Goal: Task Accomplishment & Management: Manage account settings

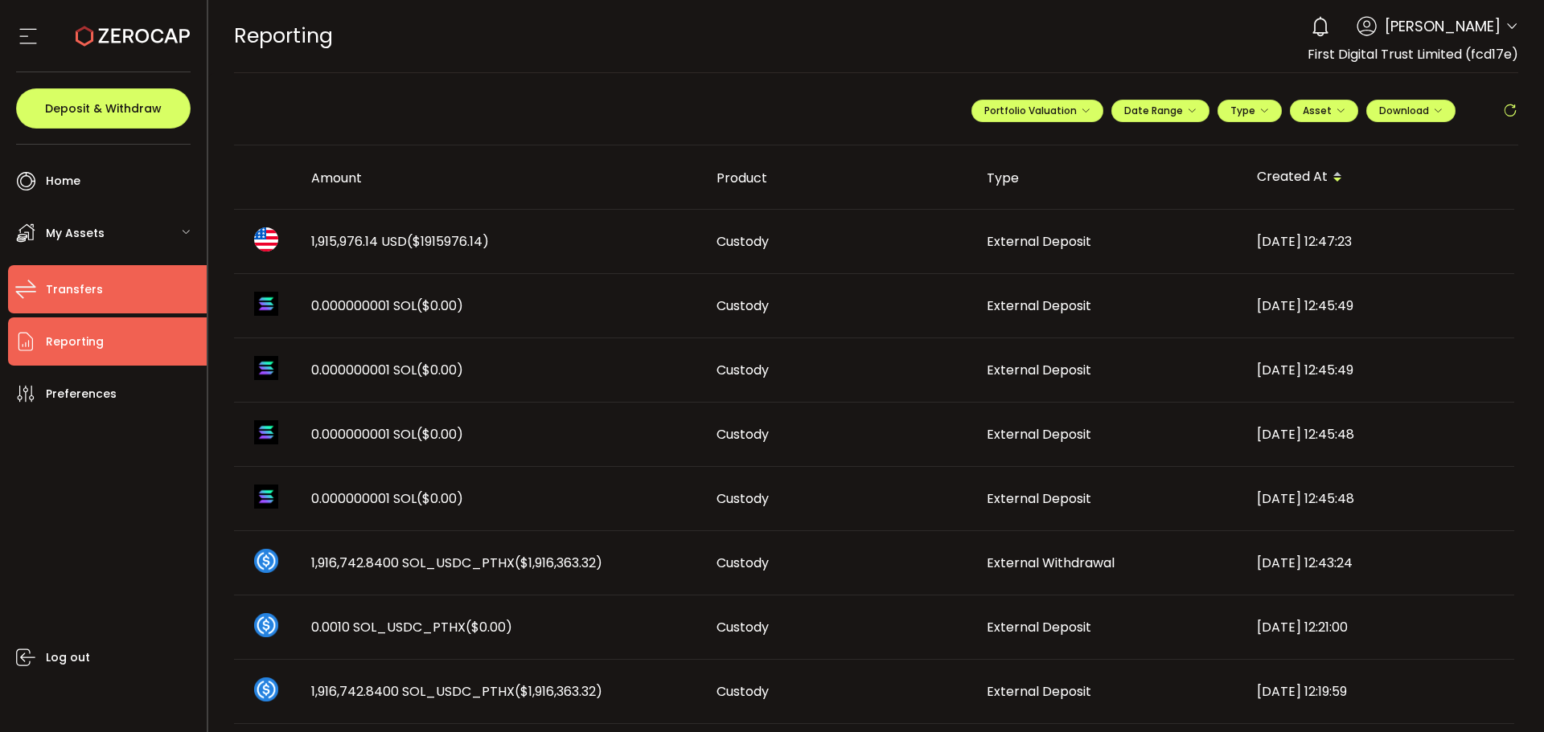
click at [77, 280] on span "Transfers" at bounding box center [74, 289] width 57 height 23
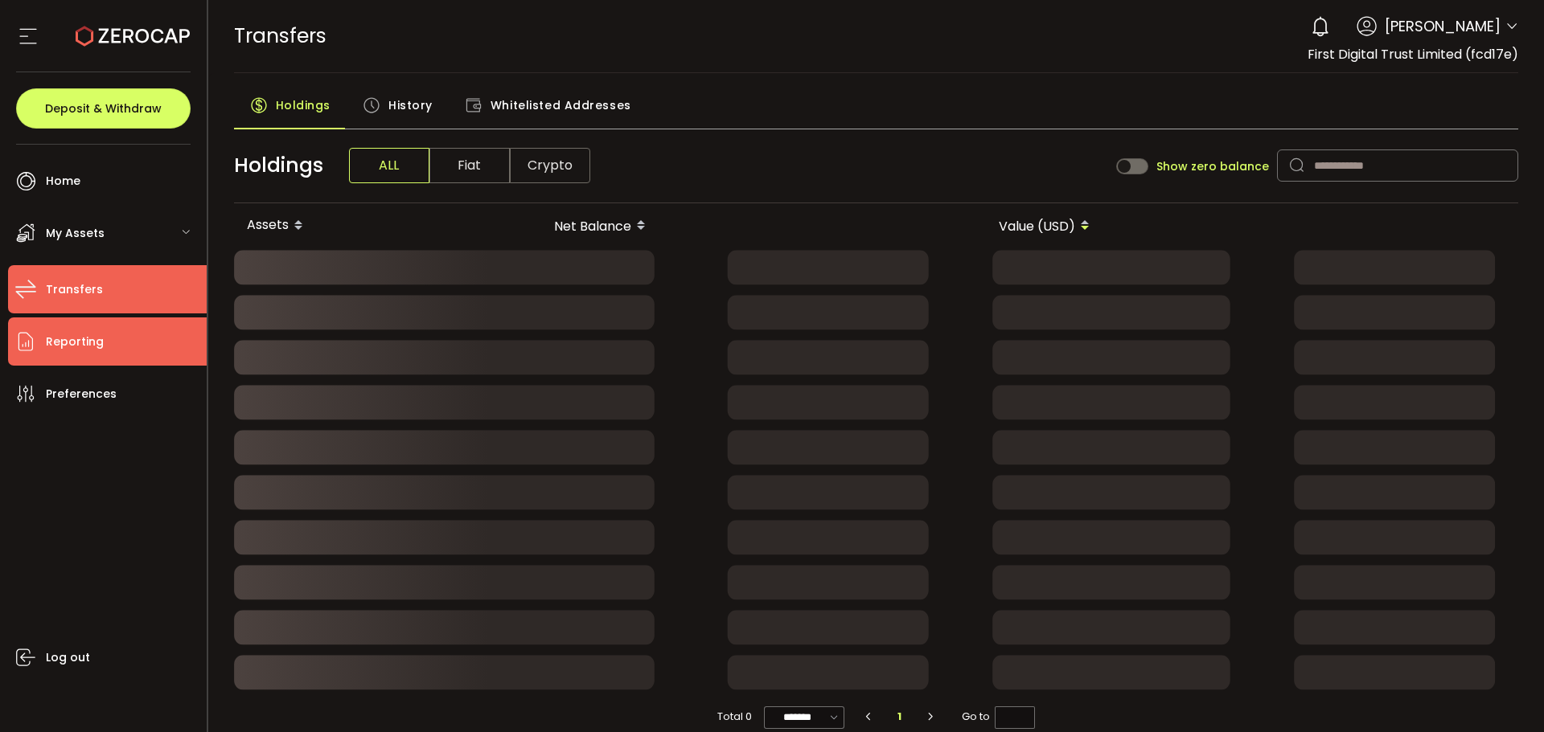
click at [87, 341] on span "Reporting" at bounding box center [75, 341] width 58 height 23
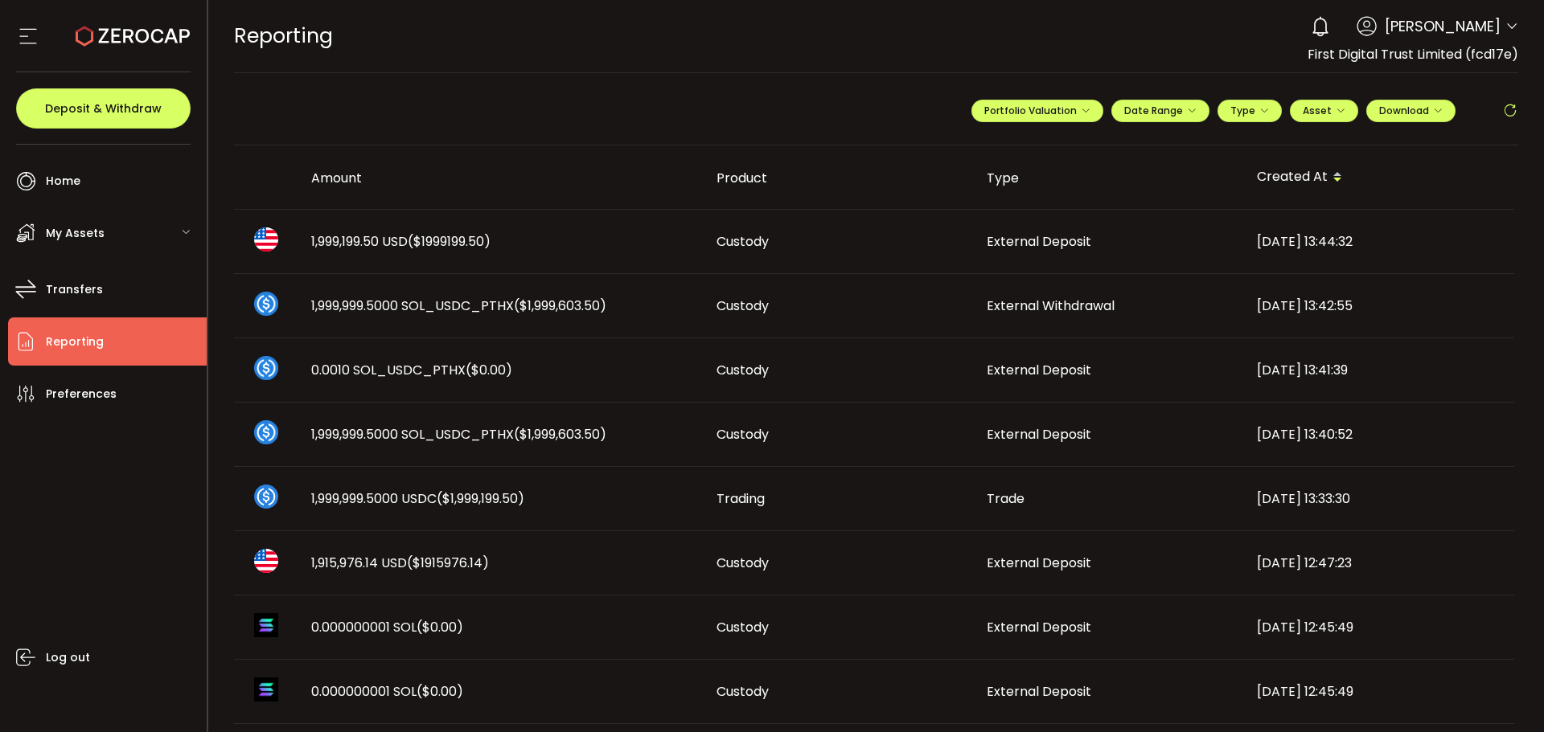
click at [422, 235] on span "($1999199.50)" at bounding box center [449, 241] width 83 height 18
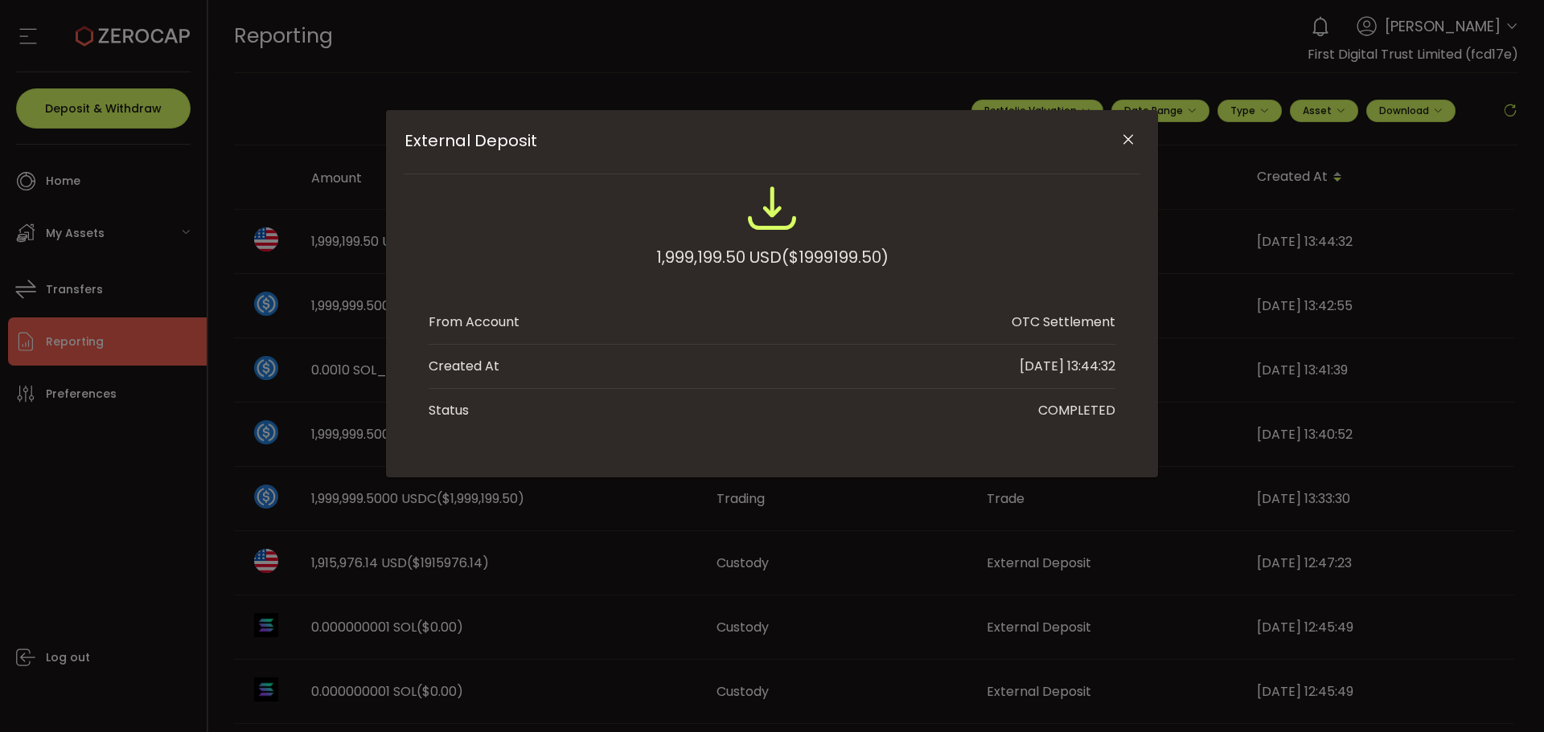
click at [1131, 134] on icon "Close" at bounding box center [1128, 140] width 16 height 16
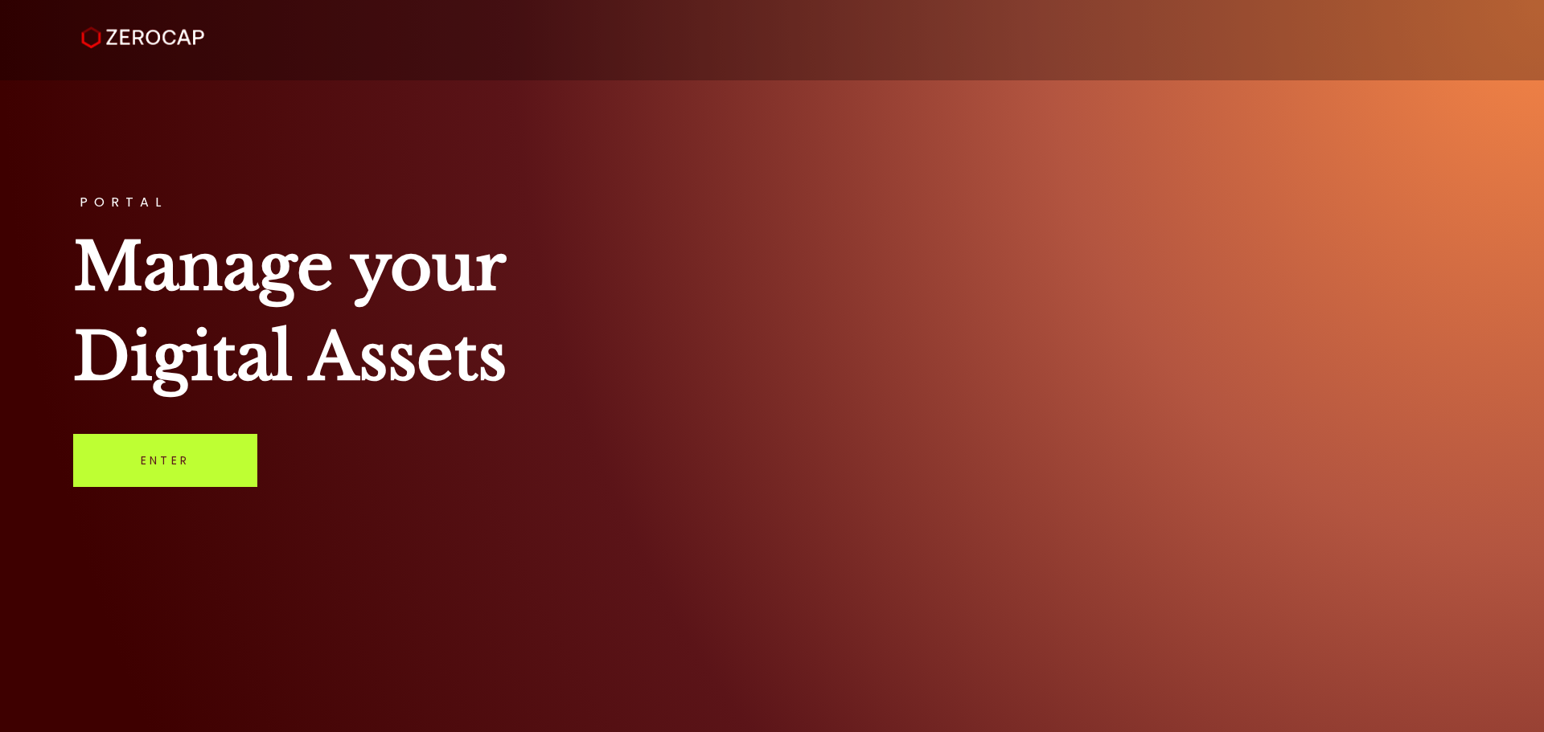
click at [155, 482] on link "Enter" at bounding box center [165, 460] width 184 height 53
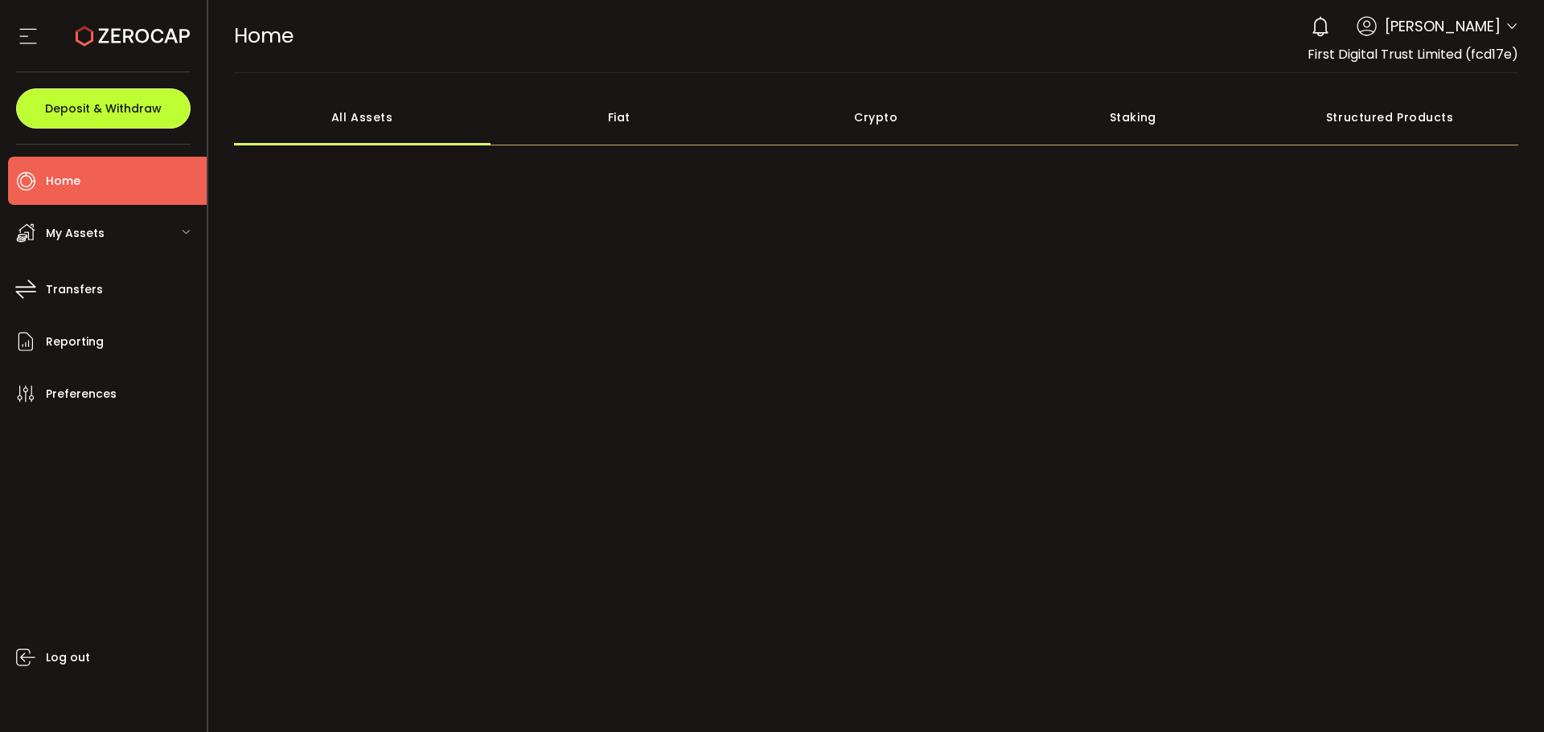
click at [130, 100] on button "Deposit & Withdraw" at bounding box center [103, 108] width 174 height 40
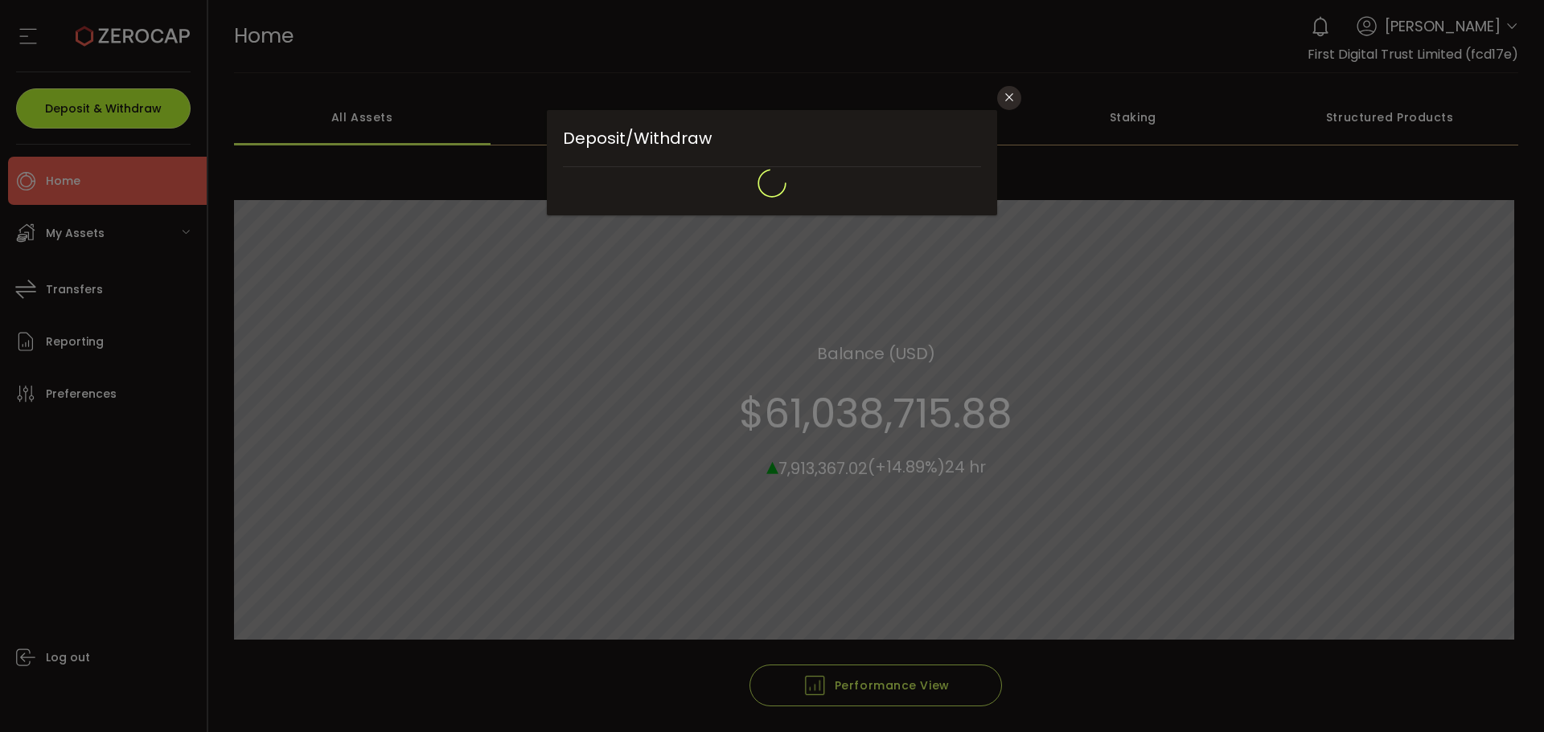
type input "**********"
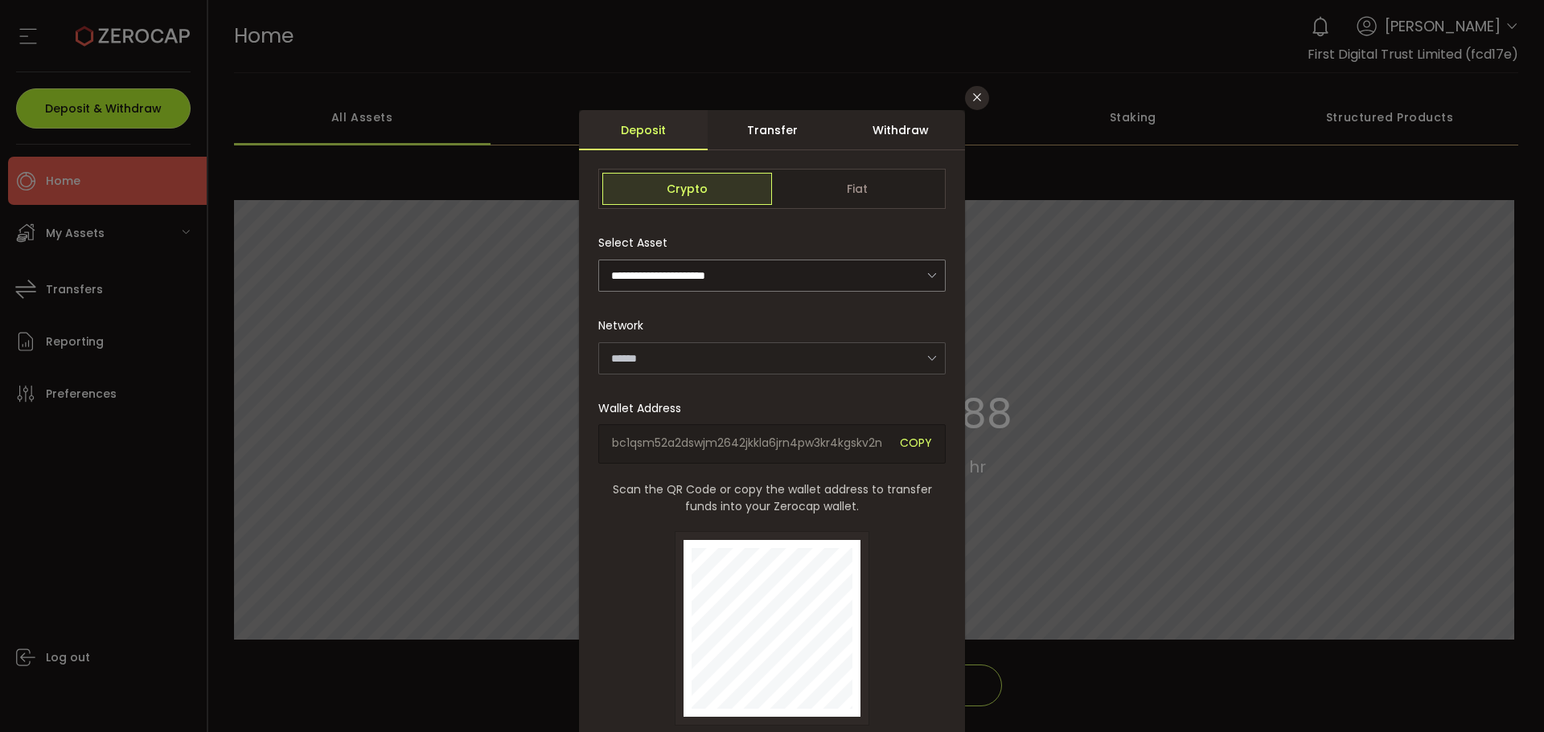
type input "*******"
click at [794, 129] on div "Transfer" at bounding box center [772, 130] width 129 height 40
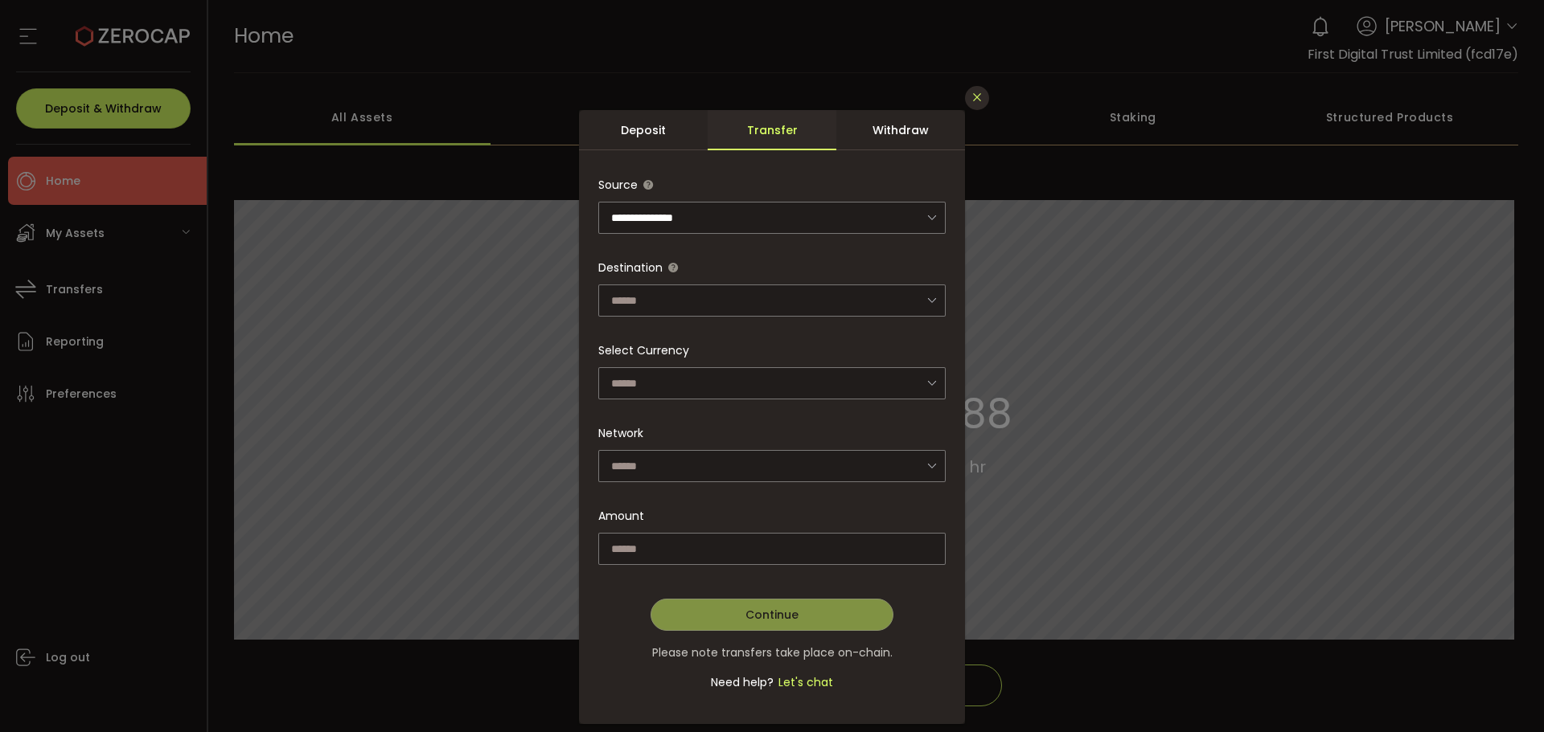
click at [981, 89] on button "Close" at bounding box center [977, 98] width 24 height 24
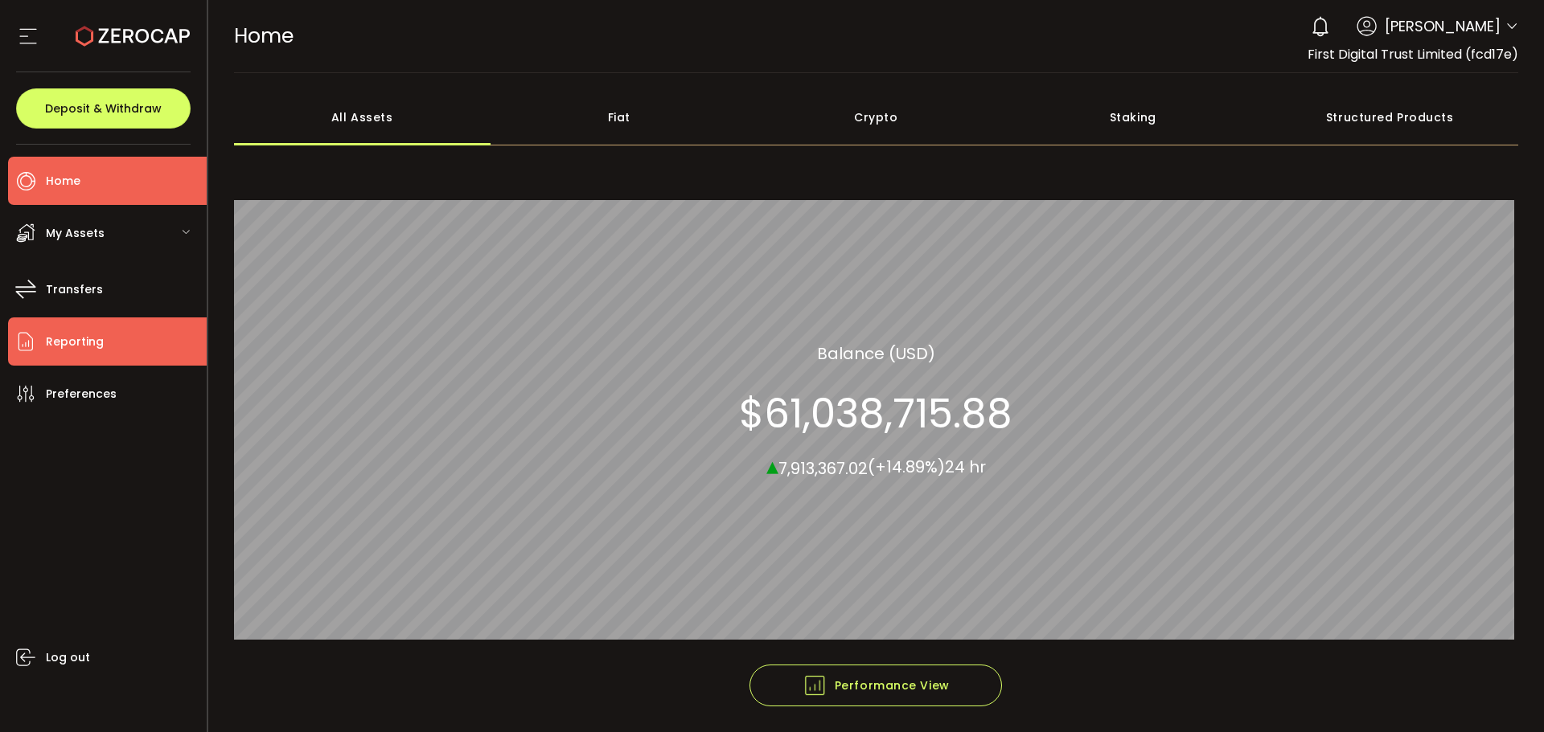
click at [63, 351] on span "Reporting" at bounding box center [75, 341] width 58 height 23
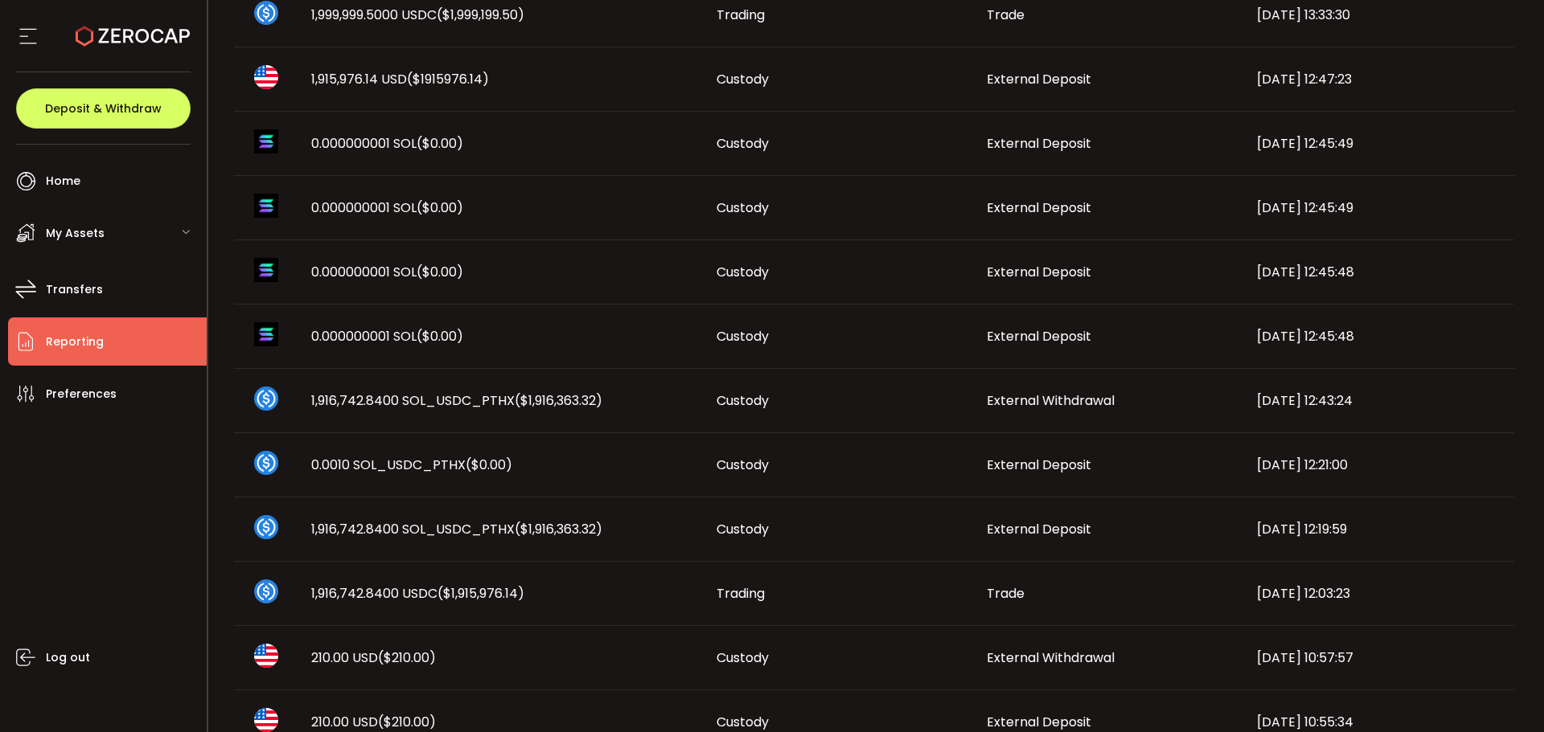
scroll to position [483, 0]
